Goal: Information Seeking & Learning: Find specific fact

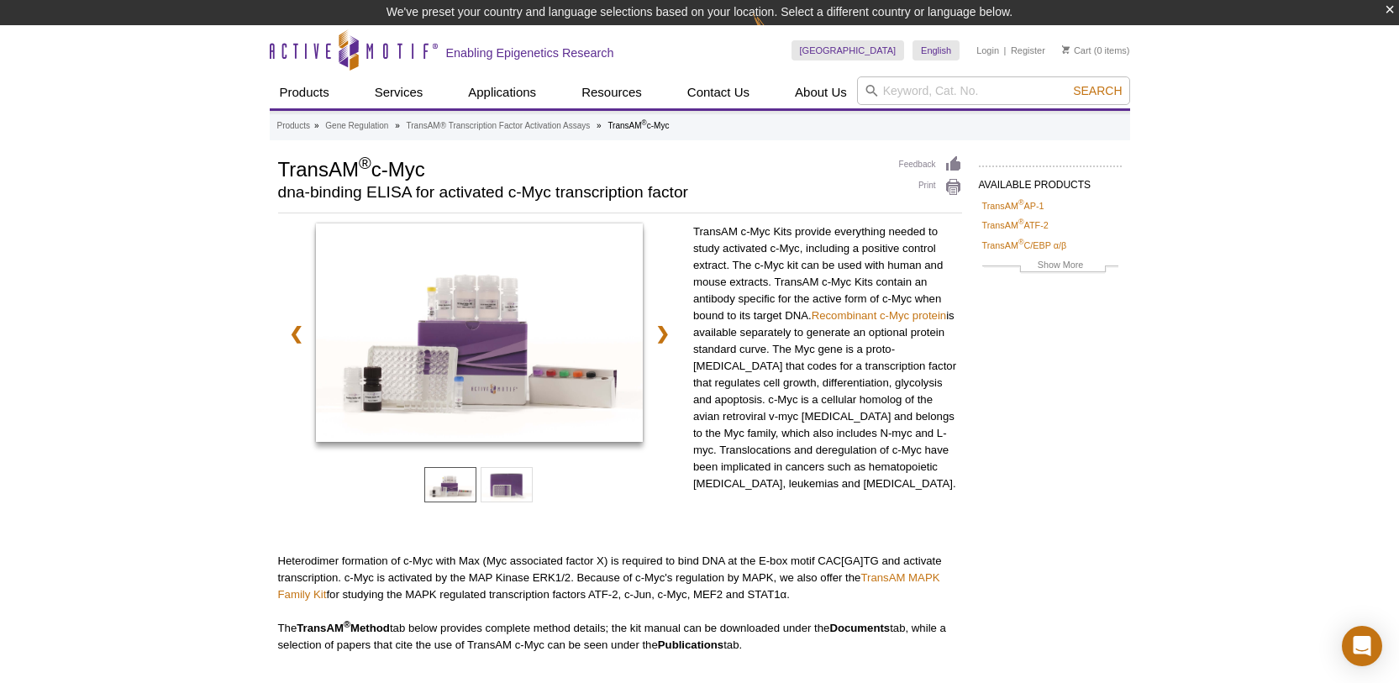
click at [698, 511] on div "TransAM c-Myc Kits provide everything needed to study activated c-Myc, includin…" at bounding box center [827, 380] width 269 height 313
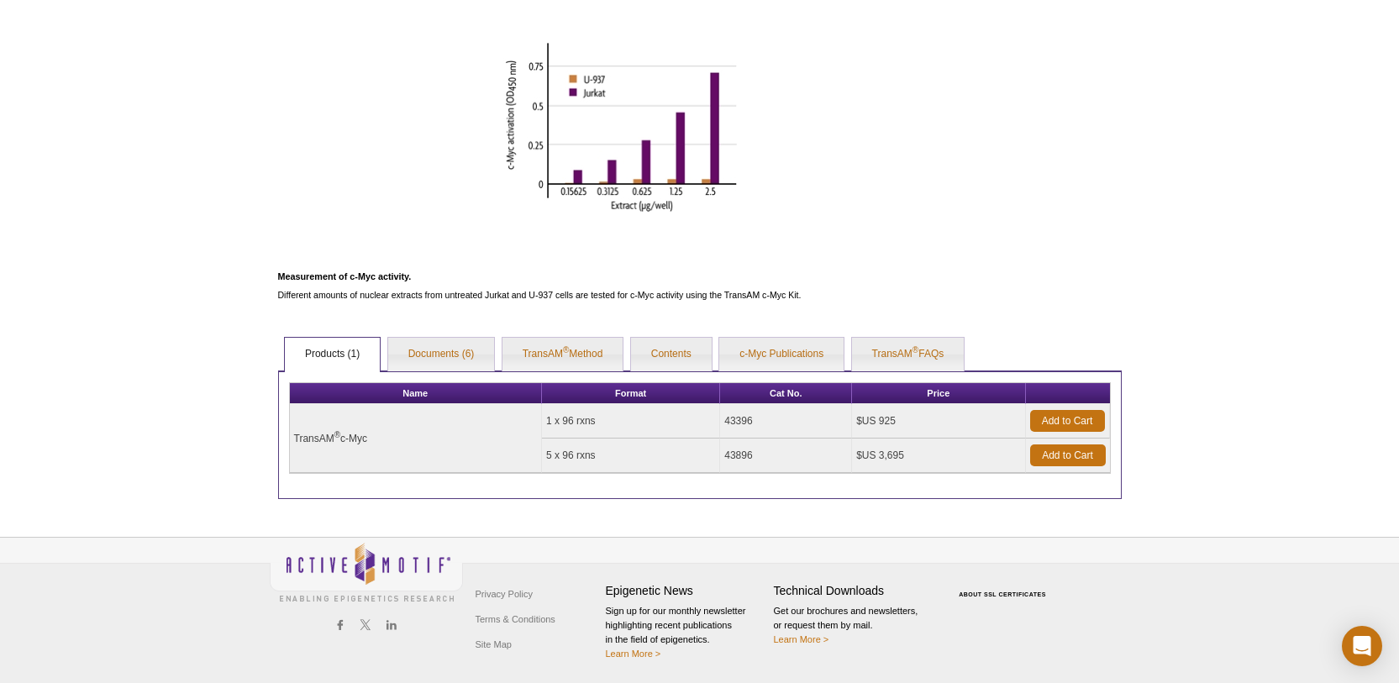
scroll to position [637, 0]
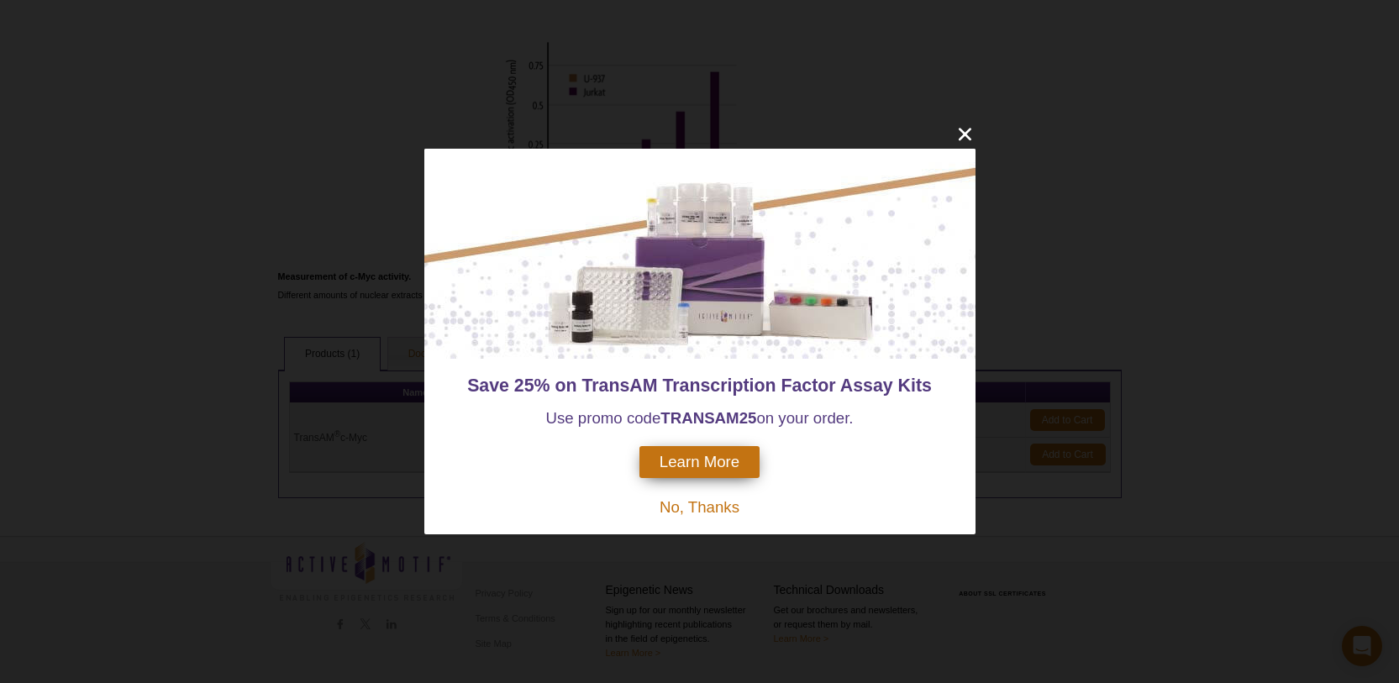
click at [755, 416] on strong "25" at bounding box center [749, 418] width 18 height 18
click at [968, 132] on icon "close" at bounding box center [964, 135] width 13 height 13
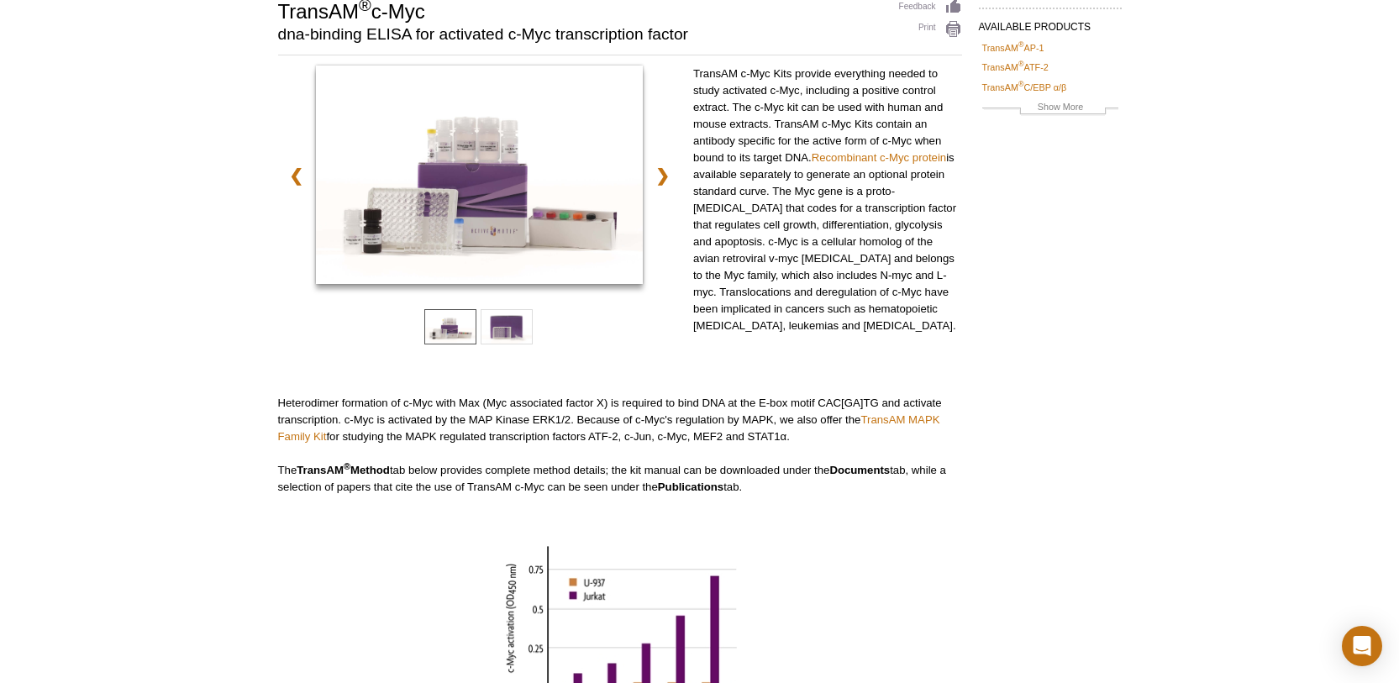
scroll to position [0, 0]
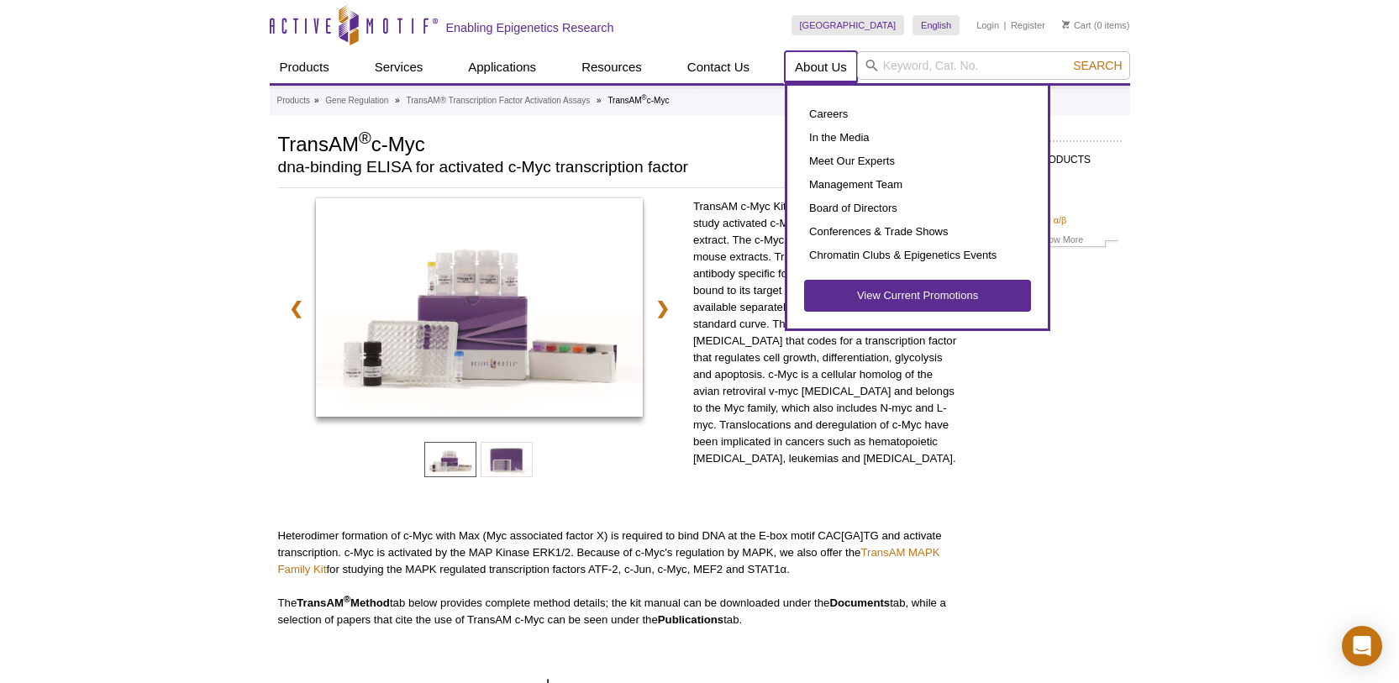
click at [808, 68] on link "About Us" at bounding box center [821, 67] width 72 height 32
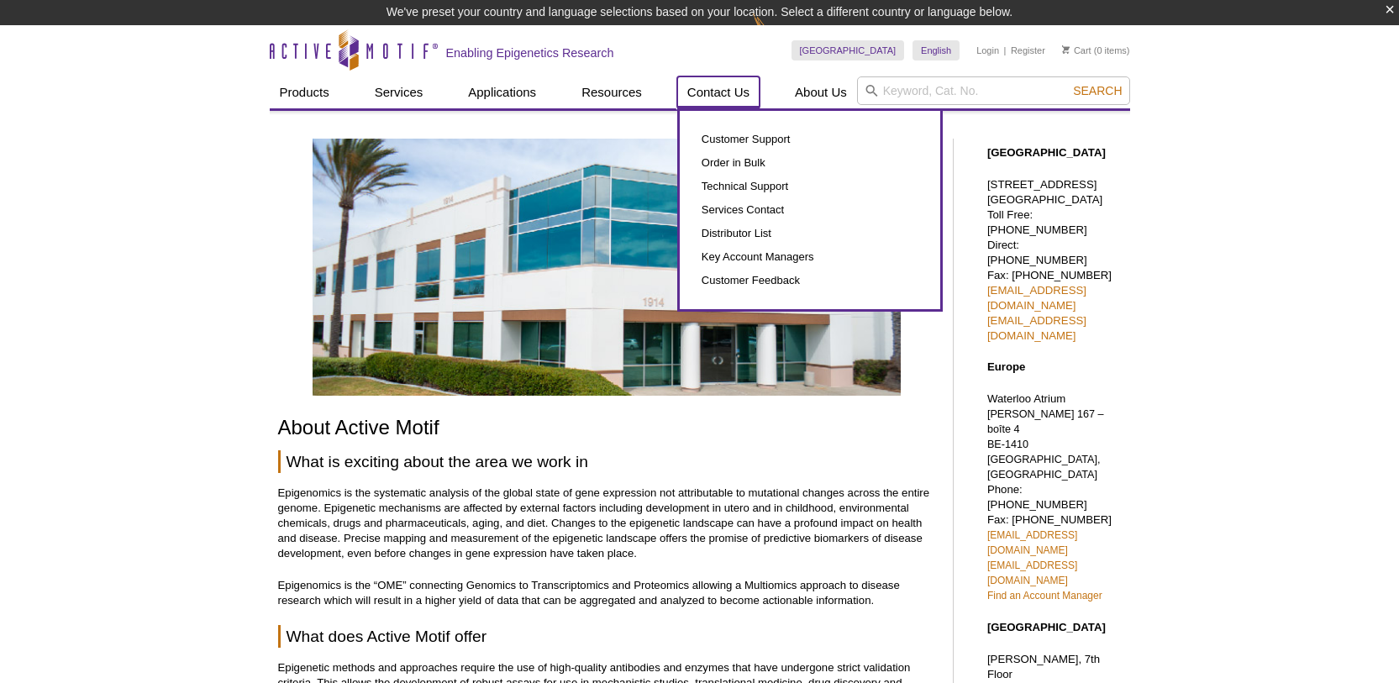
click at [704, 89] on link "Contact Us" at bounding box center [718, 92] width 82 height 32
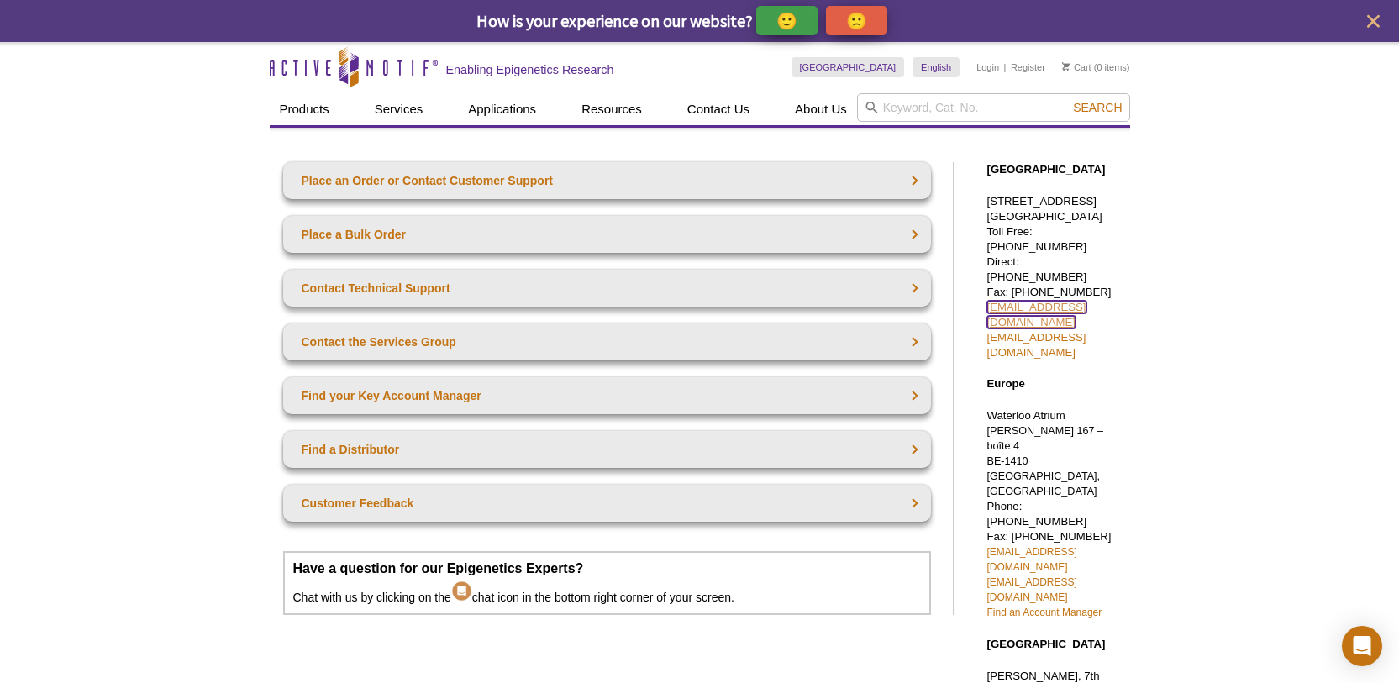
click at [1031, 301] on link "[EMAIL_ADDRESS][DOMAIN_NAME]" at bounding box center [1036, 315] width 99 height 28
drag, startPoint x: 1288, startPoint y: 519, endPoint x: 1305, endPoint y: 484, distance: 38.3
click at [1289, 519] on div "Active Motif Logo Enabling Epigenetics Research 0 Search Skip to content Active…" at bounding box center [699, 654] width 1399 height 1224
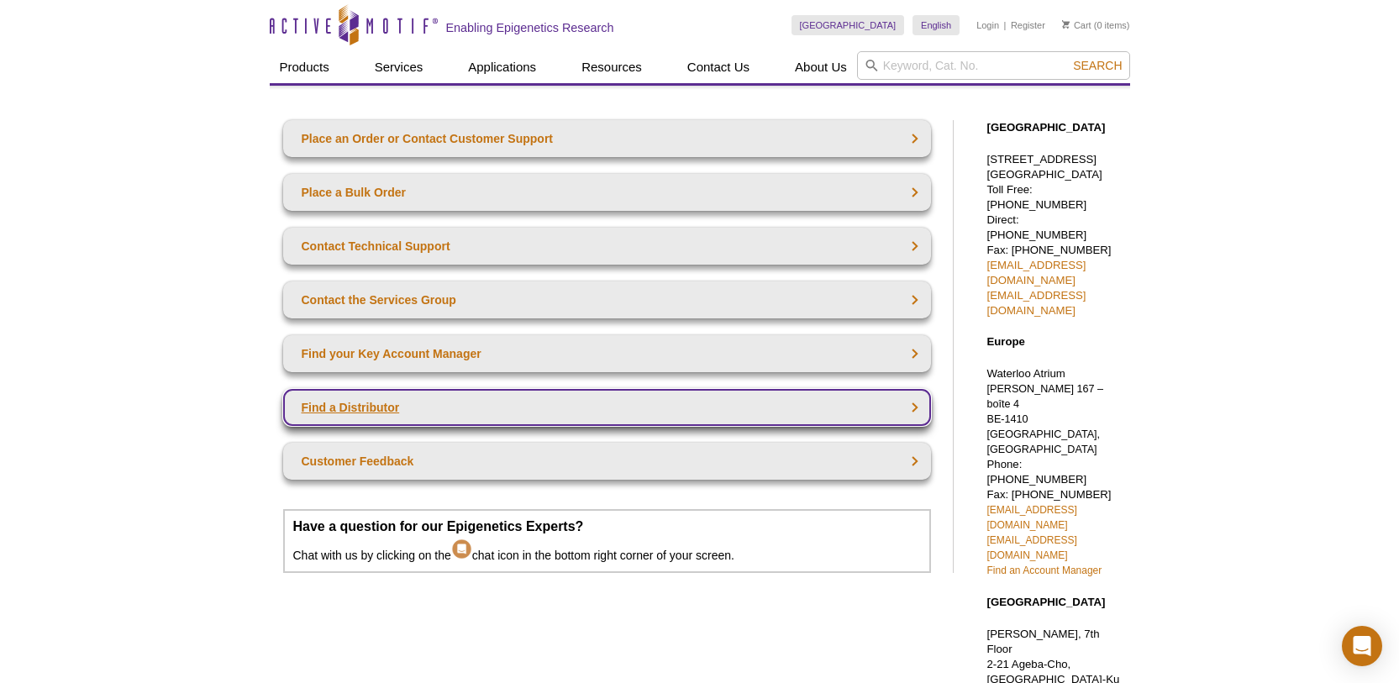
click at [441, 412] on link "Find a Distributor" at bounding box center [607, 407] width 648 height 37
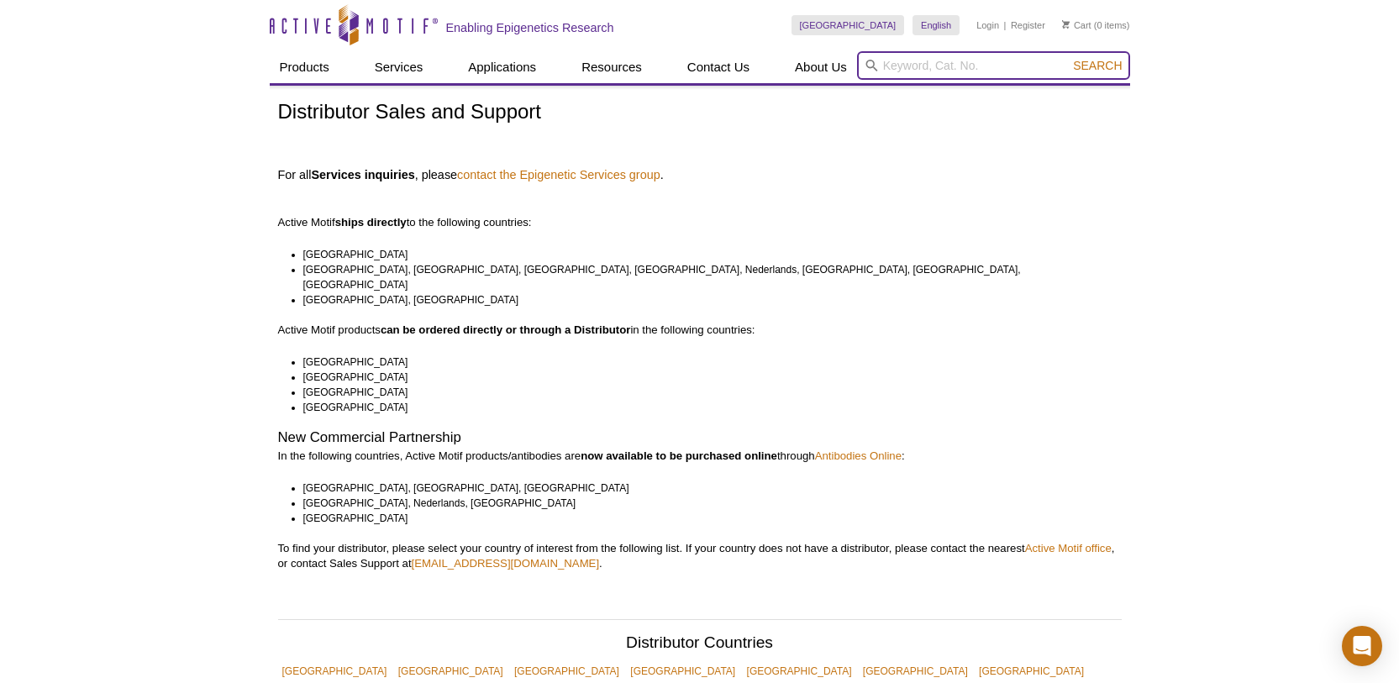
click at [913, 62] on input "search" at bounding box center [993, 65] width 273 height 29
type input "36110"
click at [1068, 58] on button "Search" at bounding box center [1097, 65] width 59 height 15
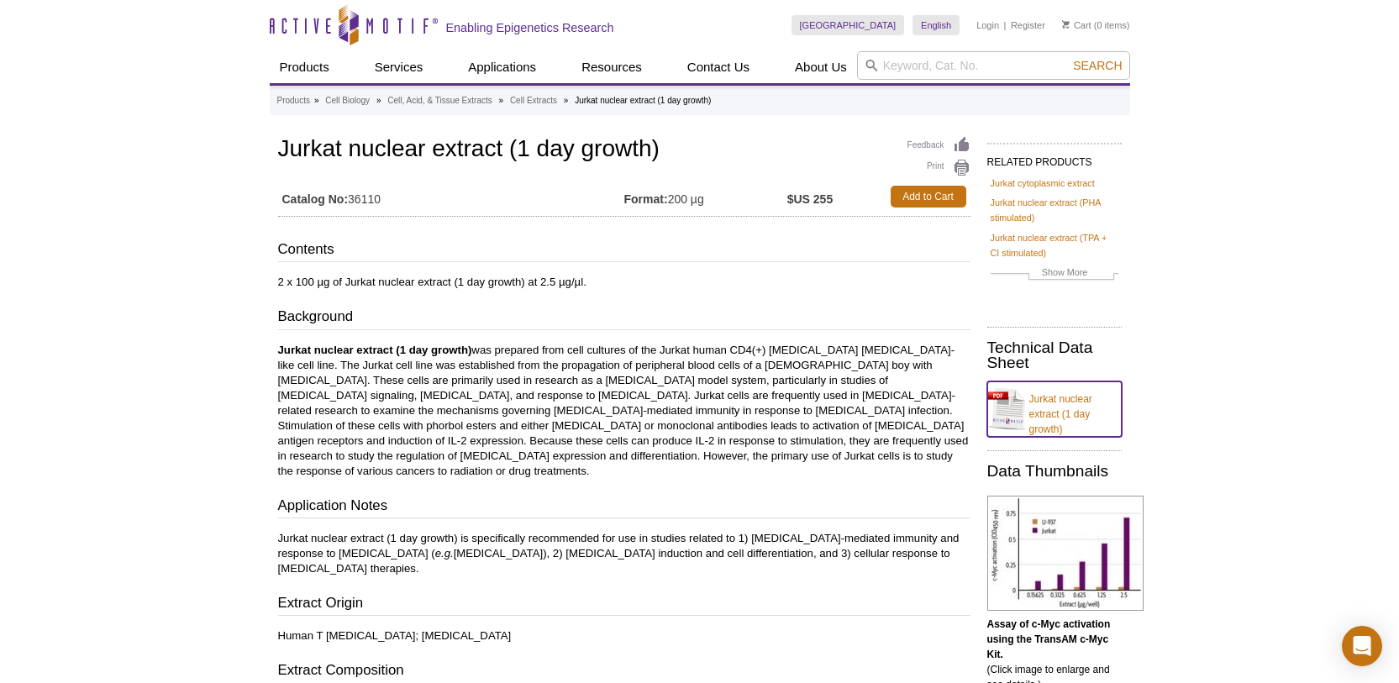
click at [1033, 410] on link "Jurkat nuclear extract (1 day growth)" at bounding box center [1054, 409] width 134 height 55
